Goal: Information Seeking & Learning: Learn about a topic

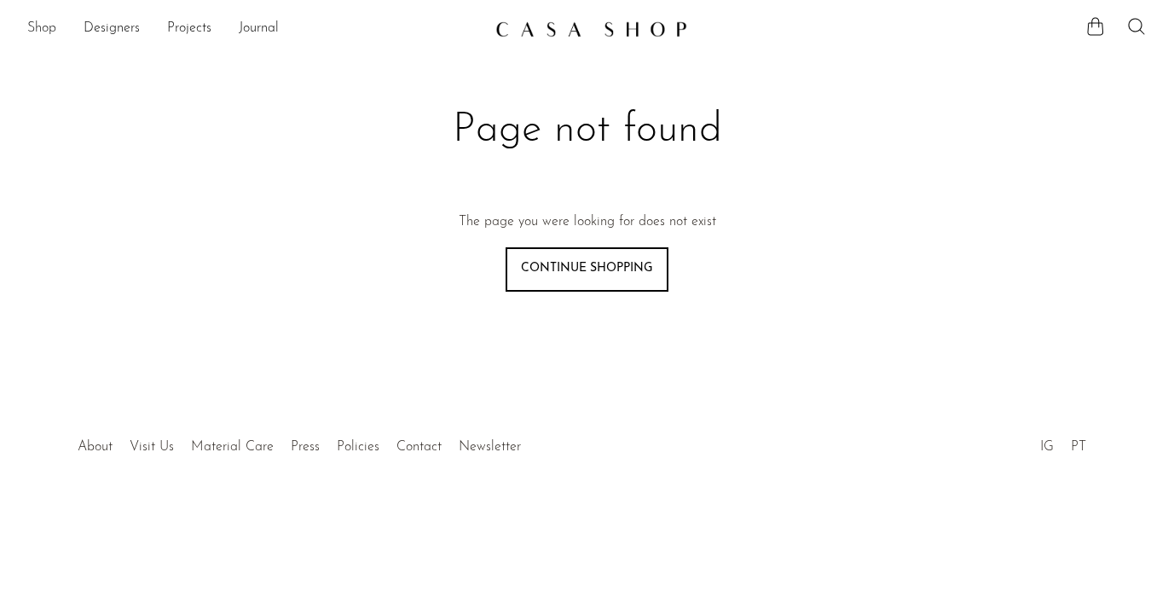
click at [41, 27] on link "Shop" at bounding box center [41, 29] width 29 height 22
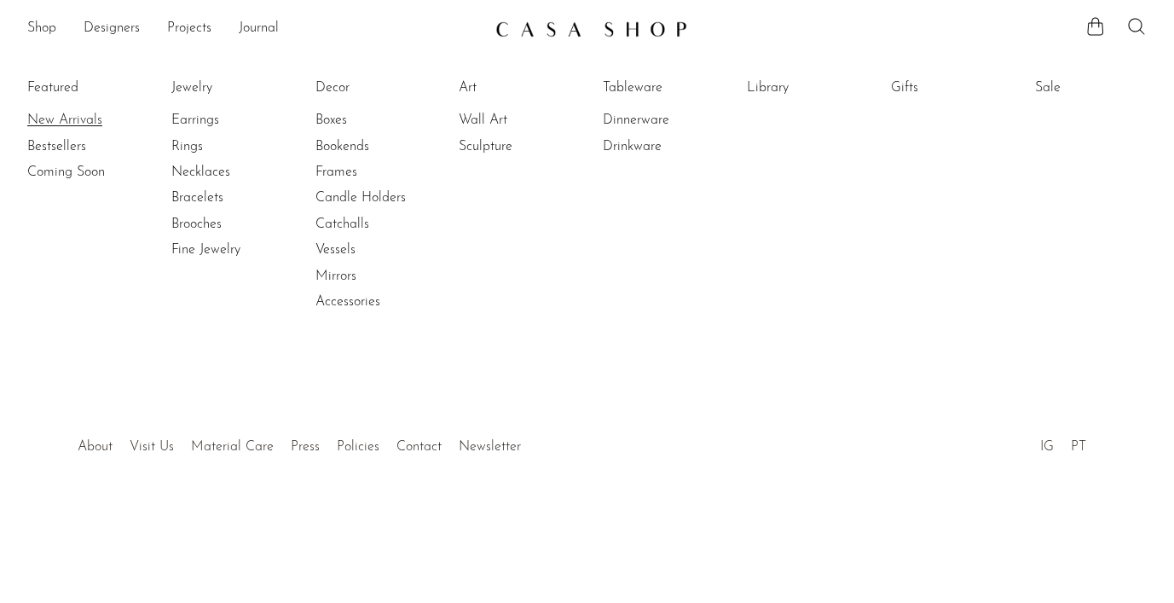
click at [66, 117] on link "New Arrivals" at bounding box center [91, 120] width 128 height 19
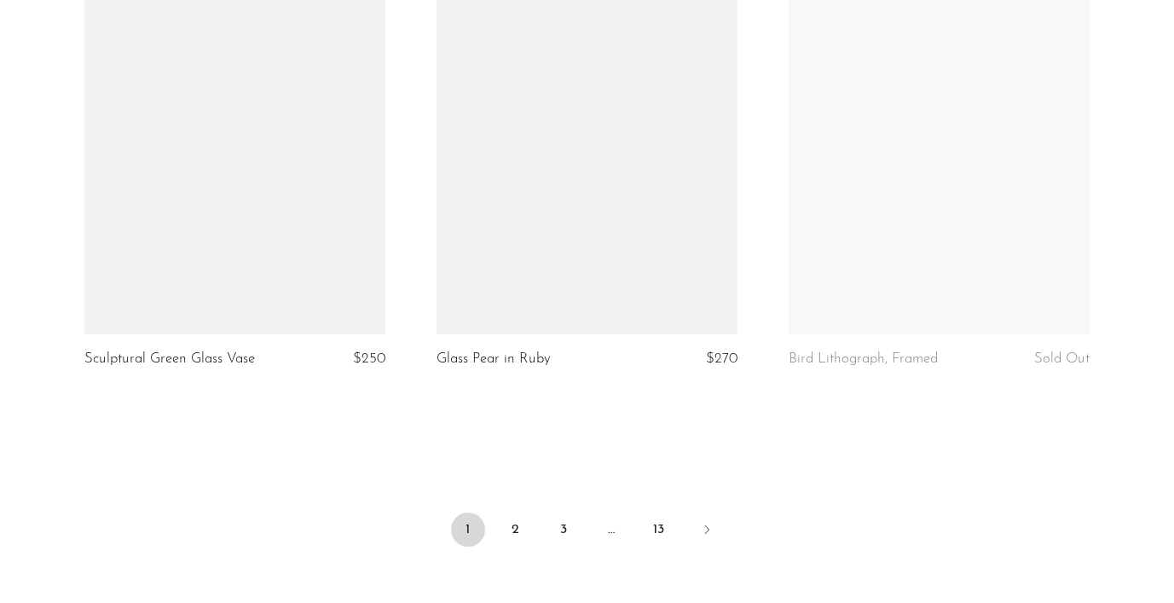
scroll to position [5945, 0]
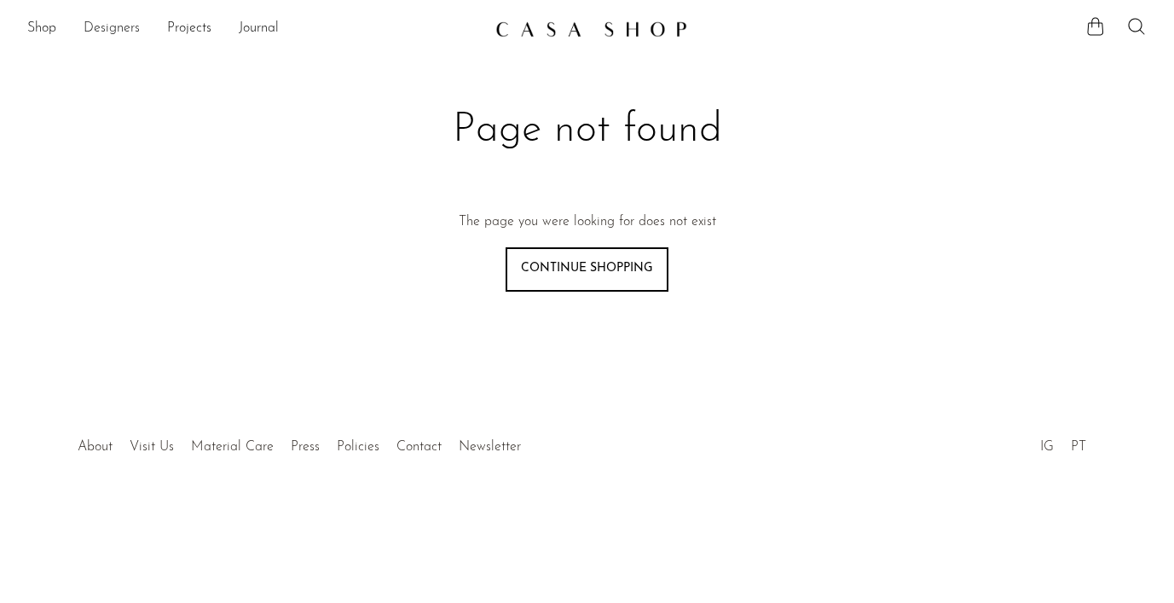
click at [107, 26] on link "Designers" at bounding box center [112, 29] width 56 height 22
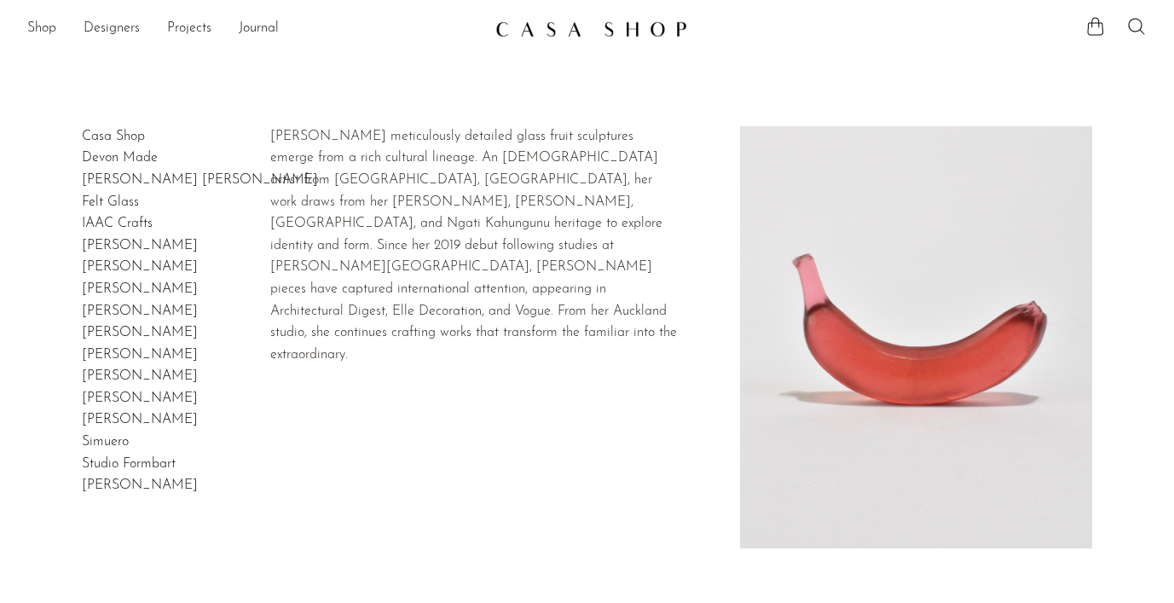
click at [123, 163] on link "Devon Made" at bounding box center [120, 158] width 76 height 14
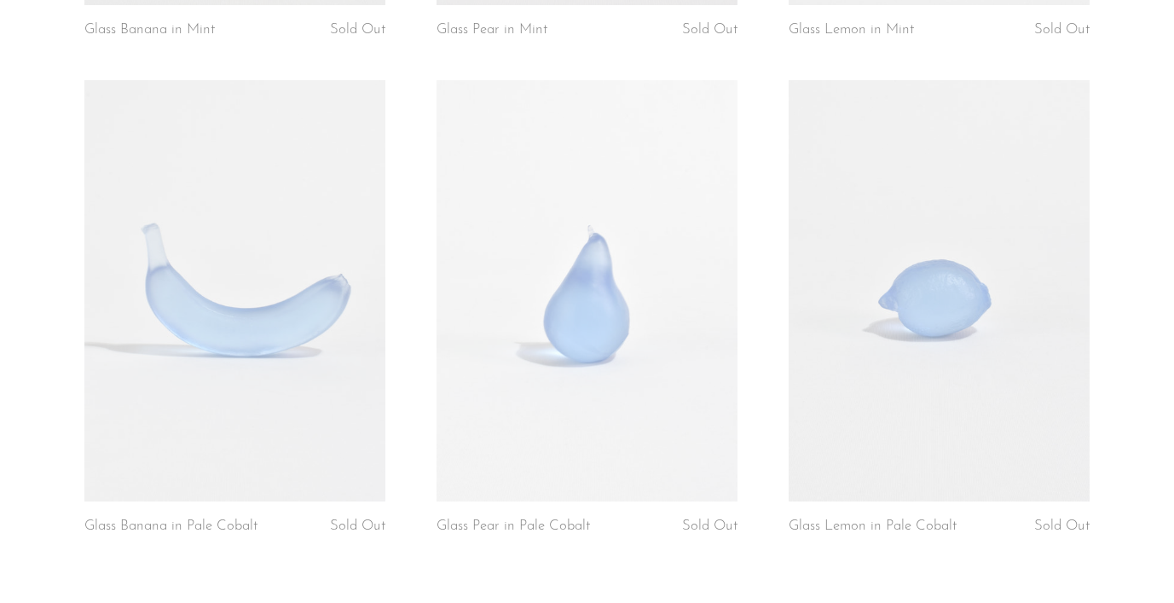
scroll to position [3378, 0]
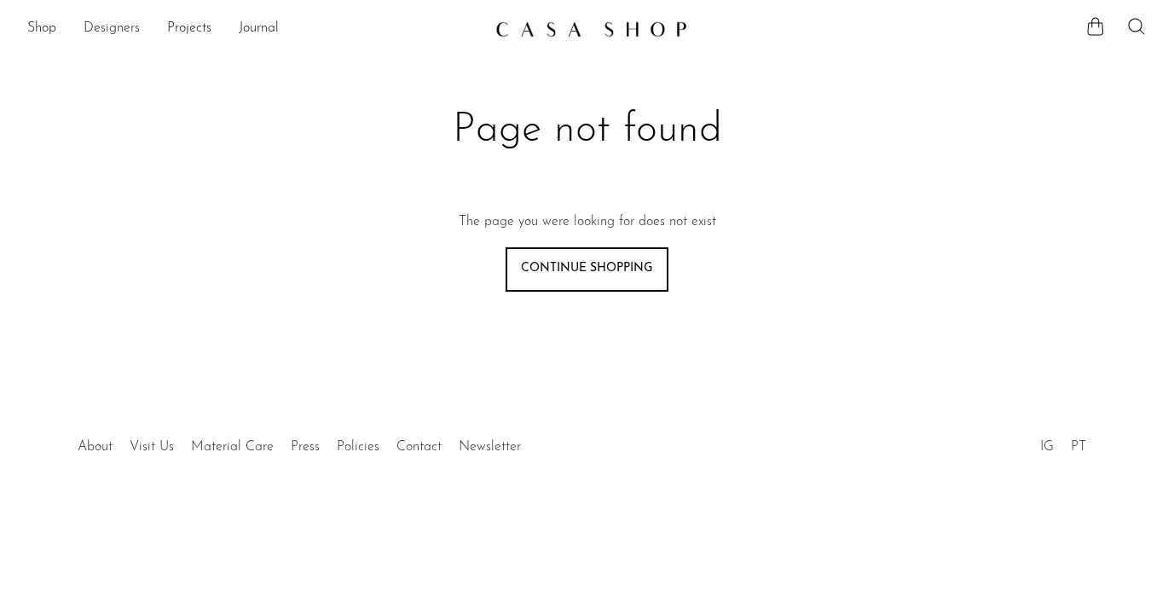
click at [97, 26] on link "Designers" at bounding box center [112, 29] width 56 height 22
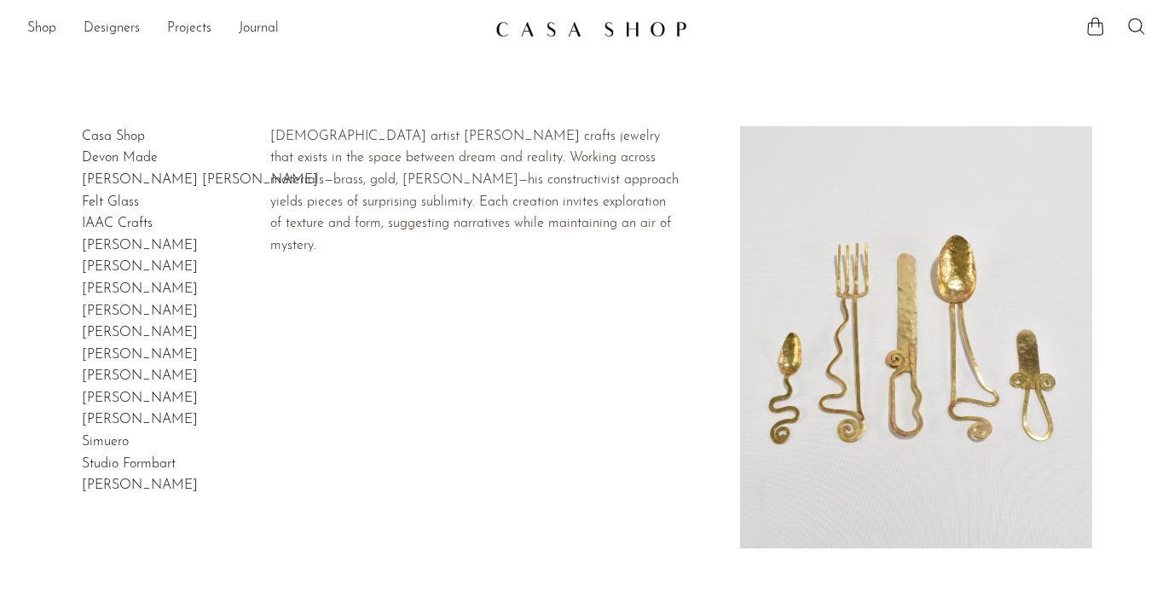
click at [124, 377] on link "[PERSON_NAME]" at bounding box center [140, 376] width 116 height 14
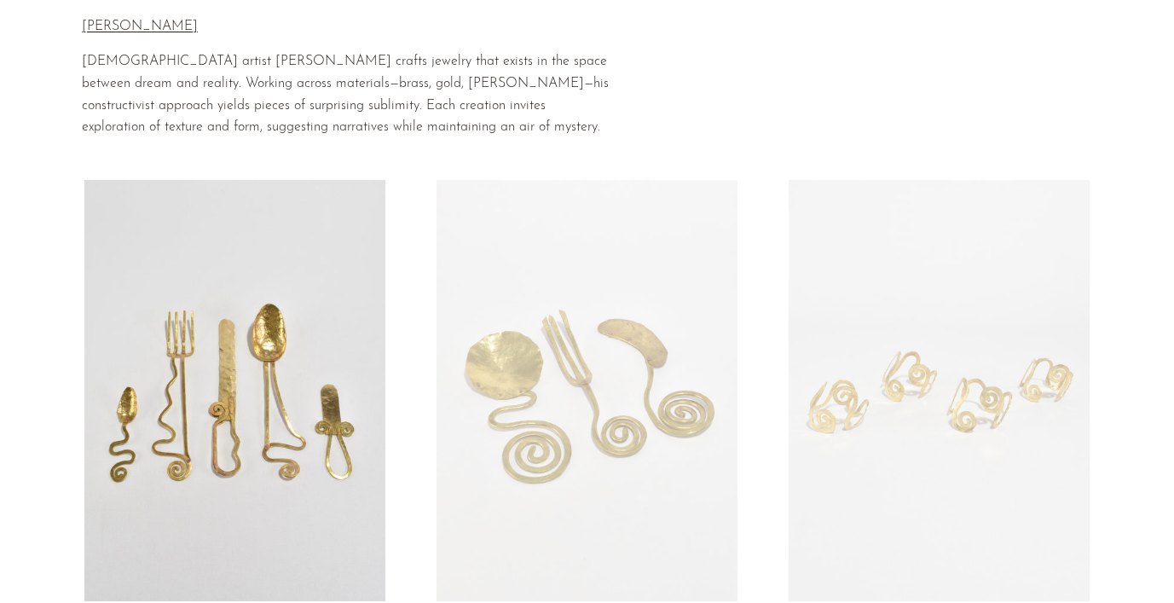
scroll to position [163, 0]
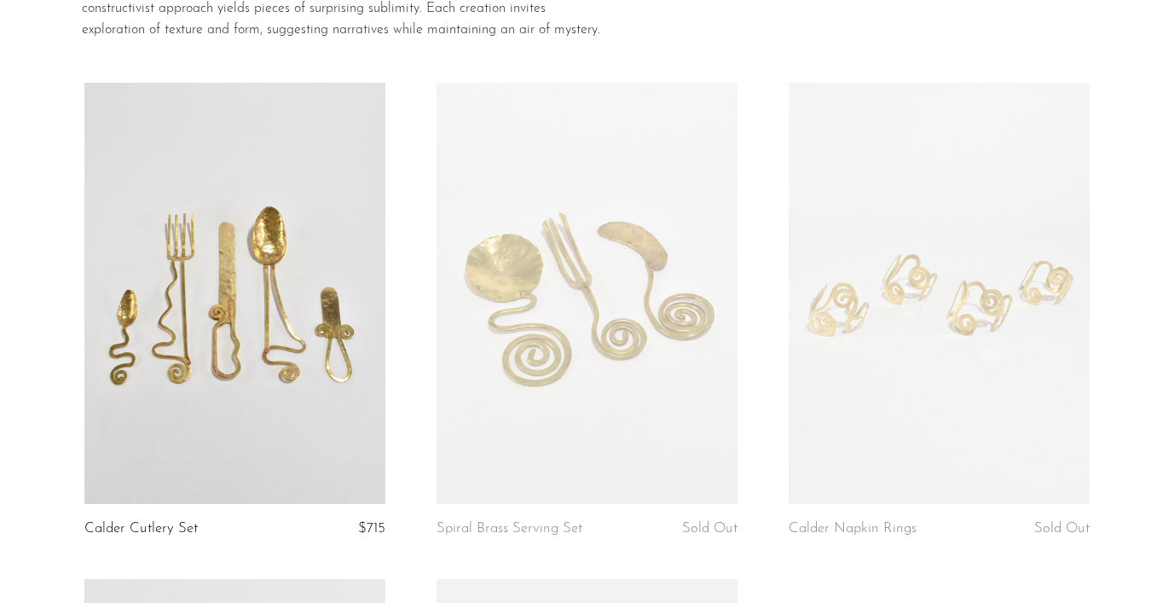
click at [338, 329] on link at bounding box center [234, 293] width 301 height 421
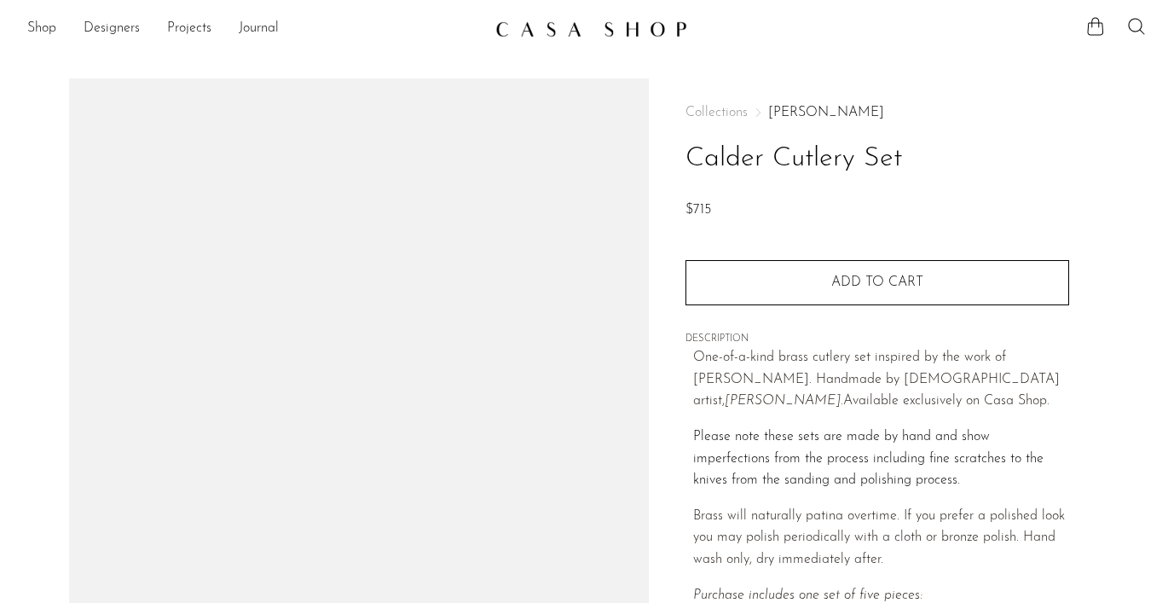
scroll to position [347, 0]
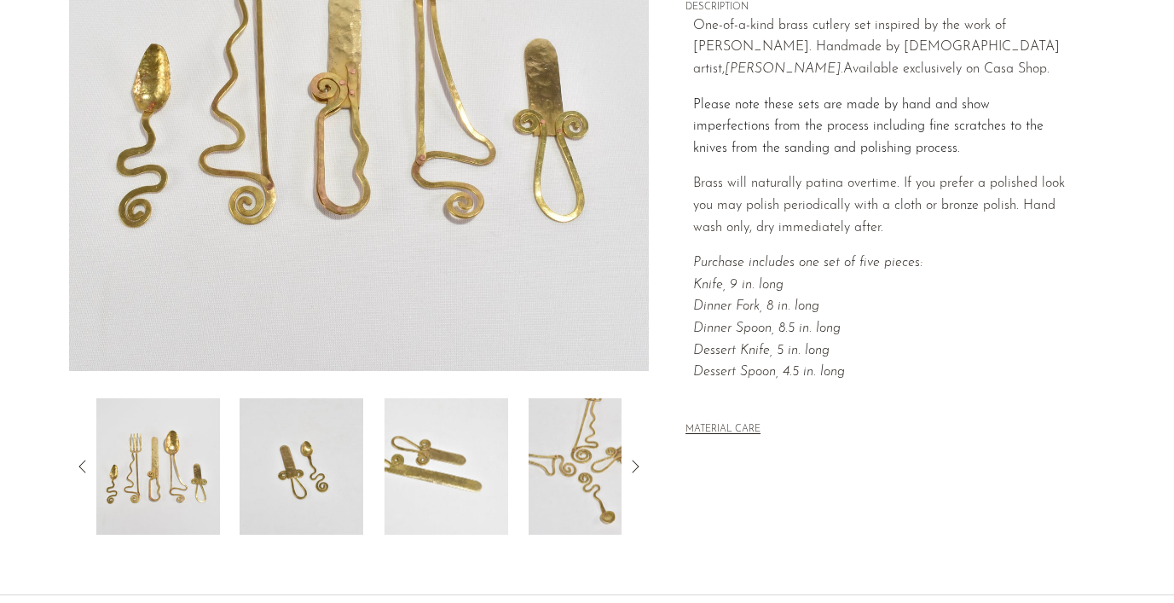
click at [637, 463] on icon at bounding box center [635, 466] width 20 height 20
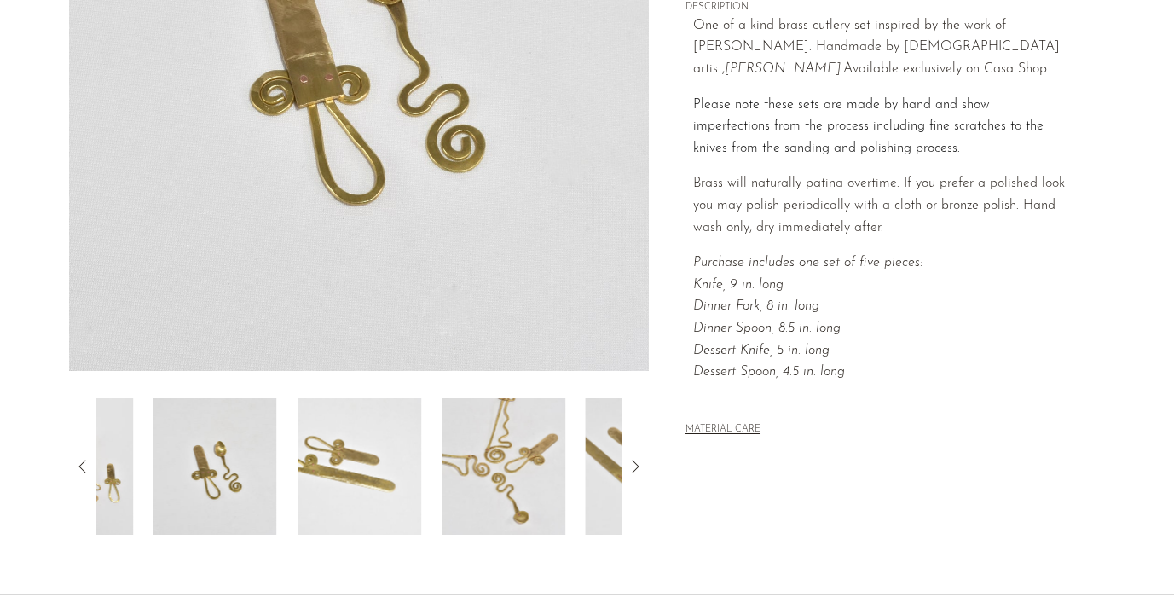
click at [637, 463] on icon at bounding box center [635, 466] width 20 height 20
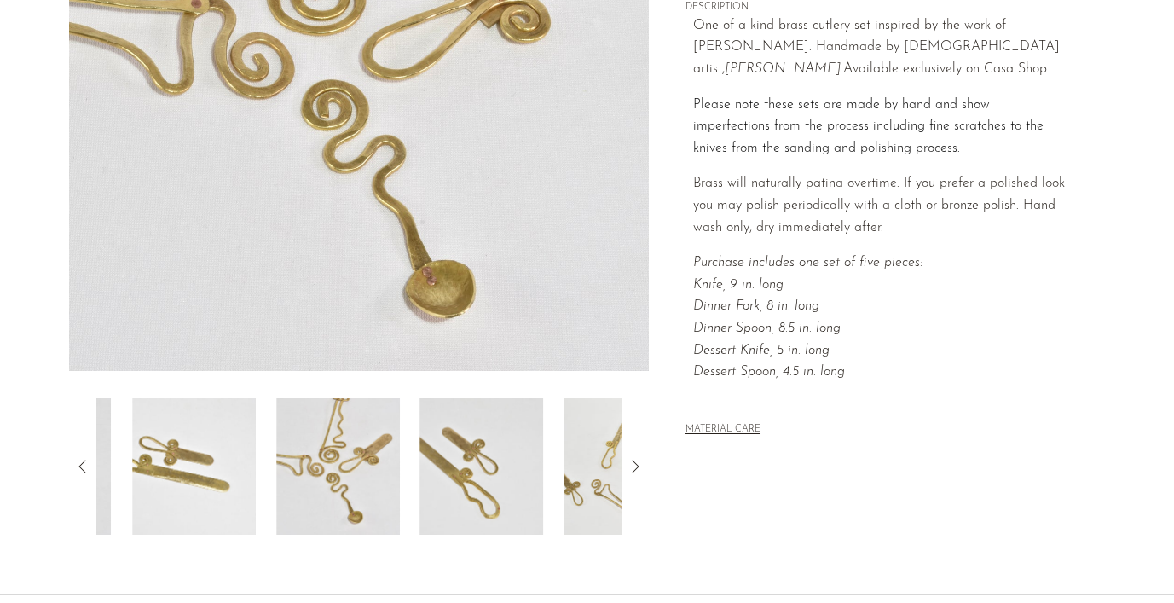
click at [637, 463] on icon at bounding box center [635, 466] width 20 height 20
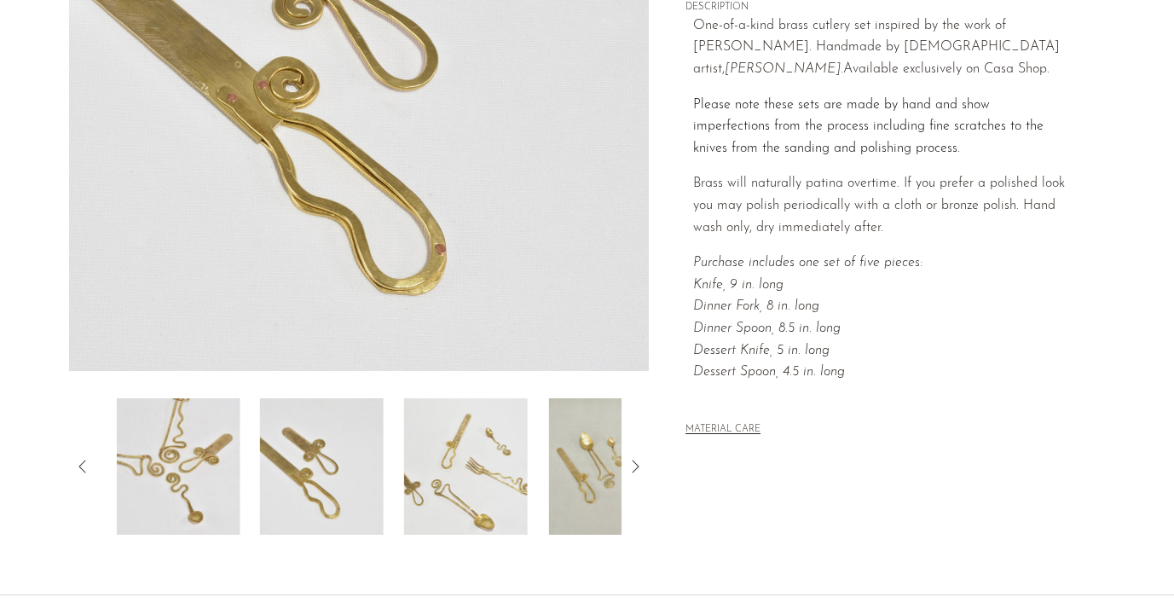
click at [637, 463] on icon at bounding box center [635, 466] width 20 height 20
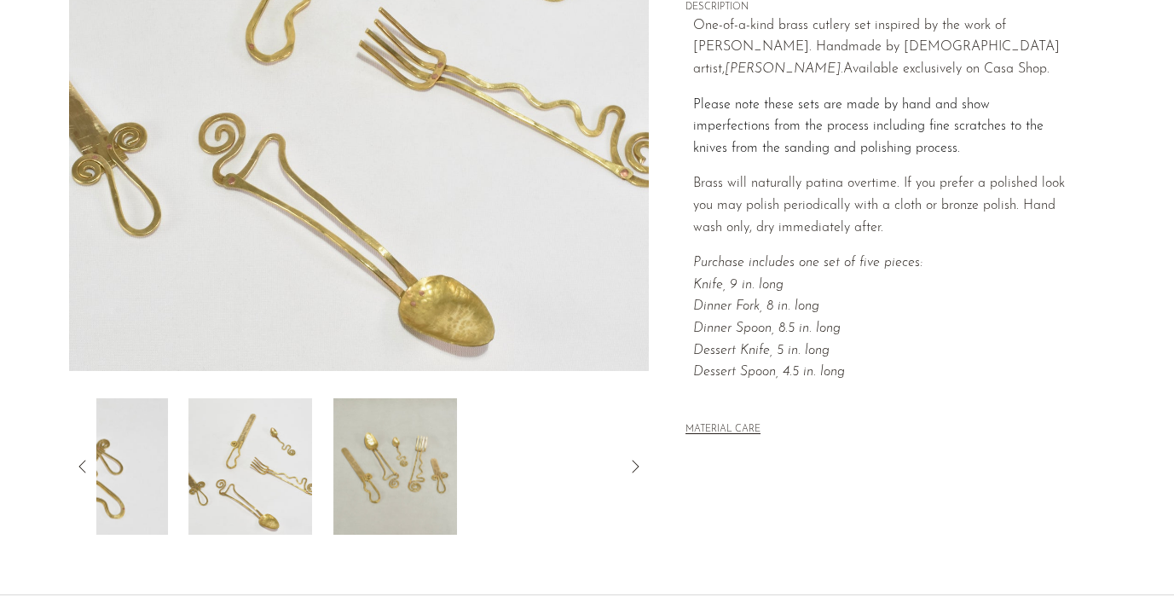
click at [637, 463] on icon at bounding box center [635, 466] width 20 height 20
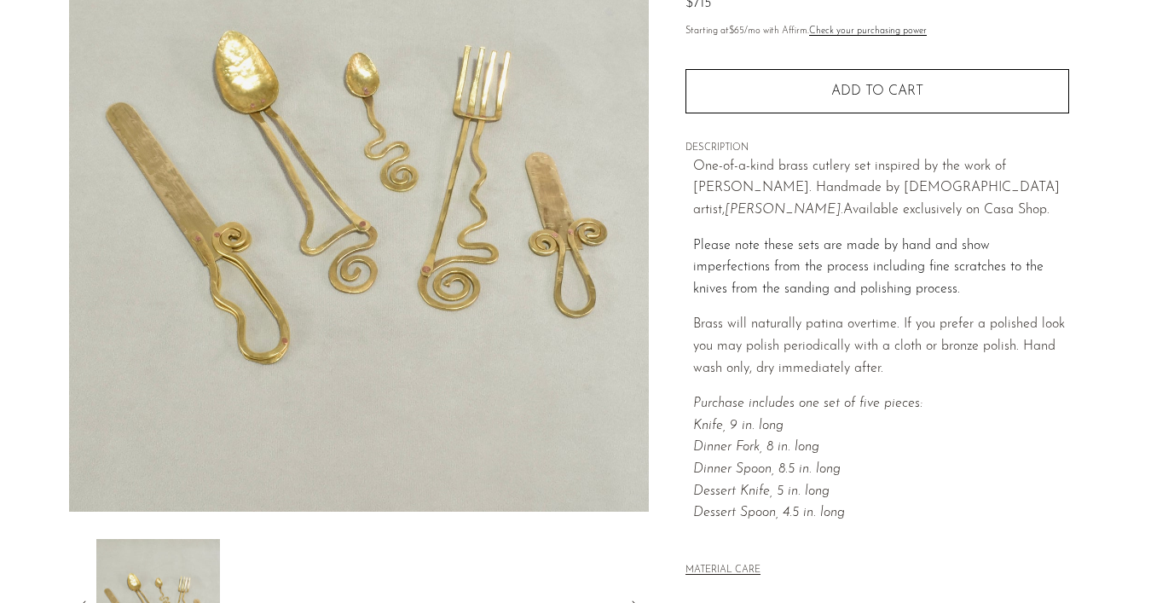
scroll to position [0, 0]
